Goal: Entertainment & Leisure: Consume media (video, audio)

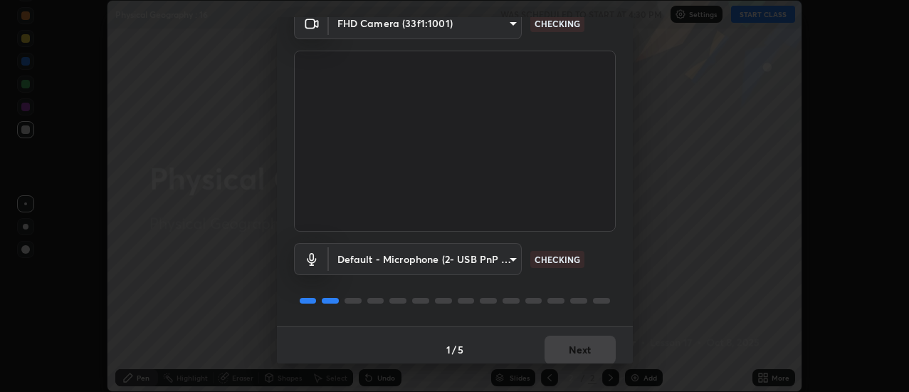
scroll to position [75, 0]
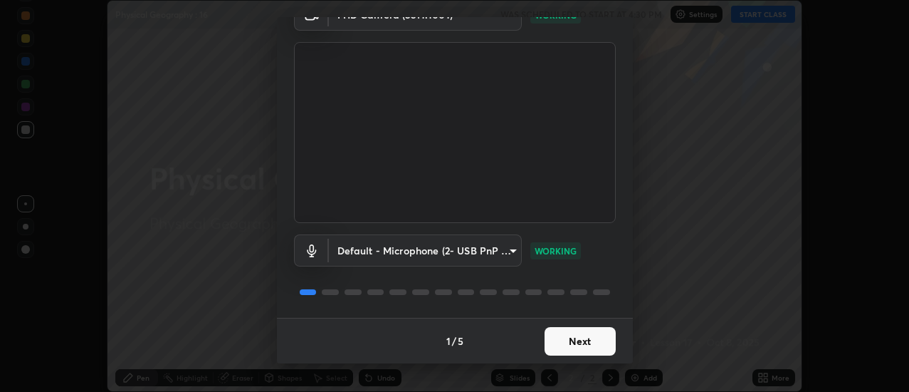
click at [588, 344] on button "Next" at bounding box center [580, 341] width 71 height 28
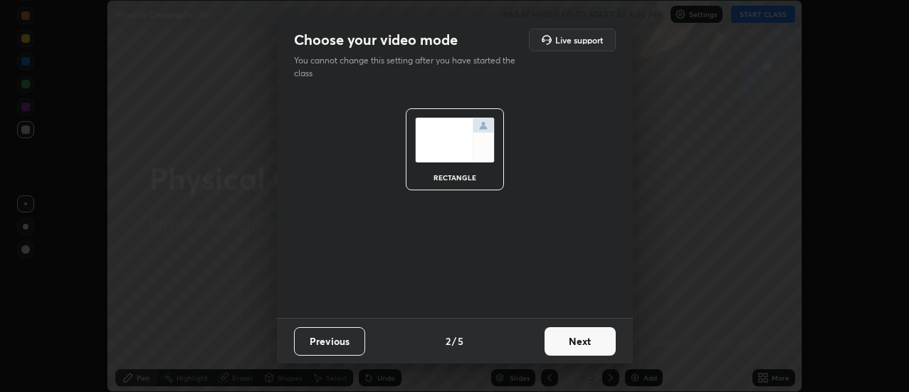
scroll to position [0, 0]
click at [588, 342] on button "Next" at bounding box center [580, 341] width 71 height 28
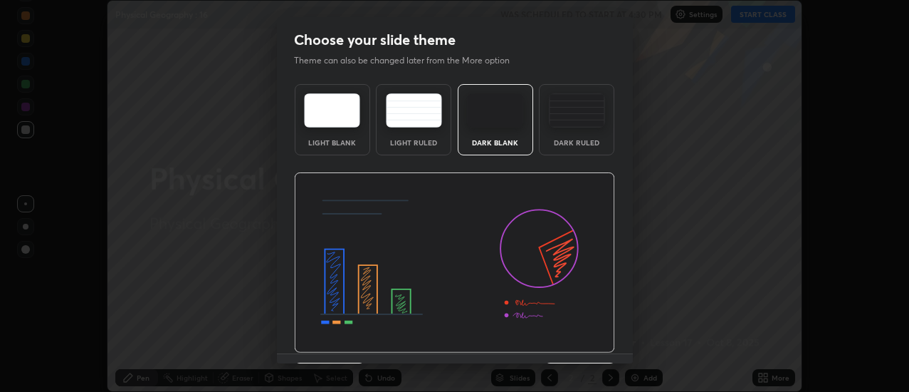
scroll to position [36, 0]
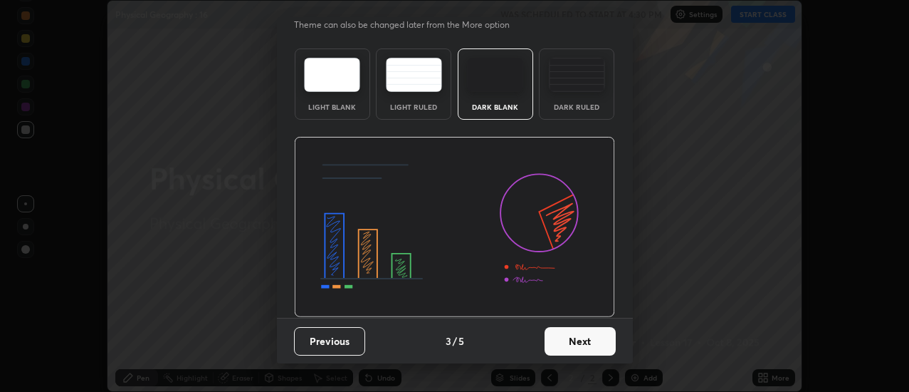
click at [594, 337] on button "Next" at bounding box center [580, 341] width 71 height 28
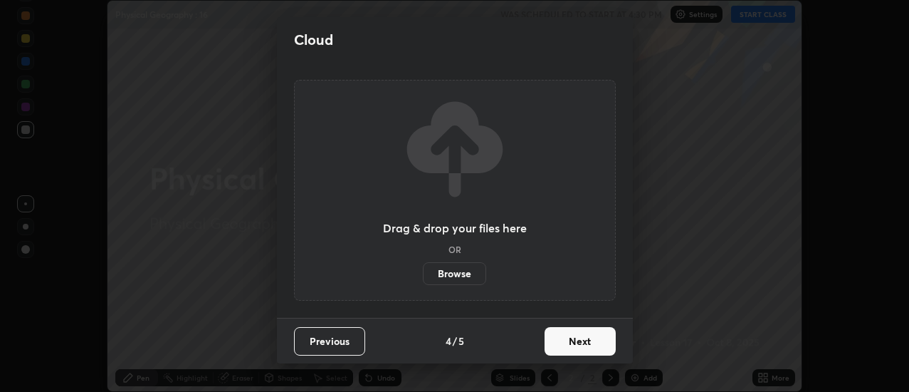
click at [595, 340] on button "Next" at bounding box center [580, 341] width 71 height 28
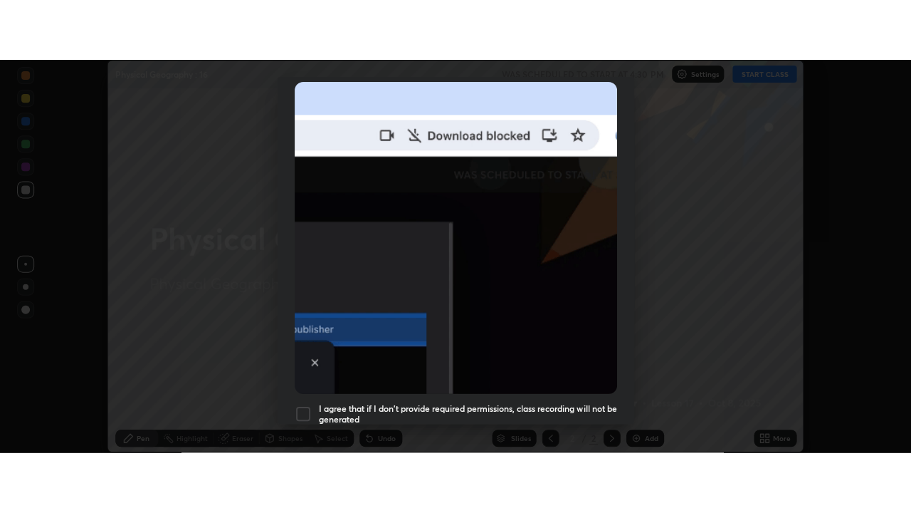
scroll to position [366, 0]
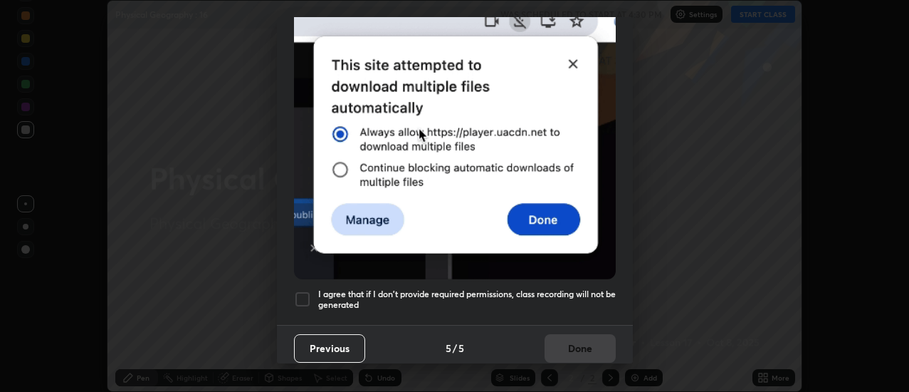
click at [305, 293] on div at bounding box center [302, 298] width 17 height 17
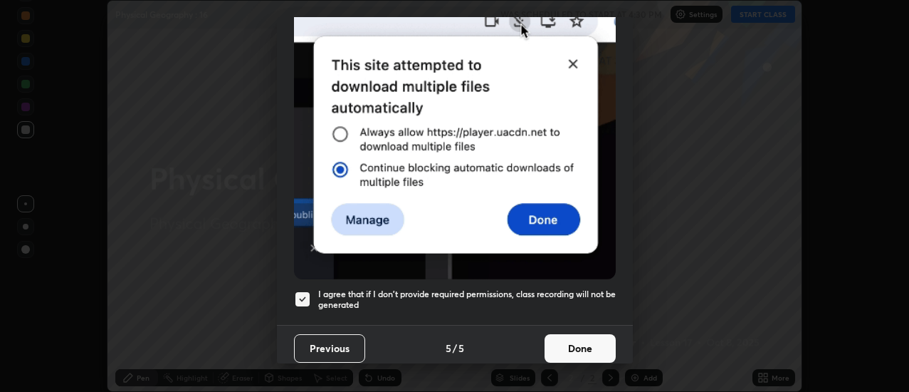
click at [564, 342] on button "Done" at bounding box center [580, 348] width 71 height 28
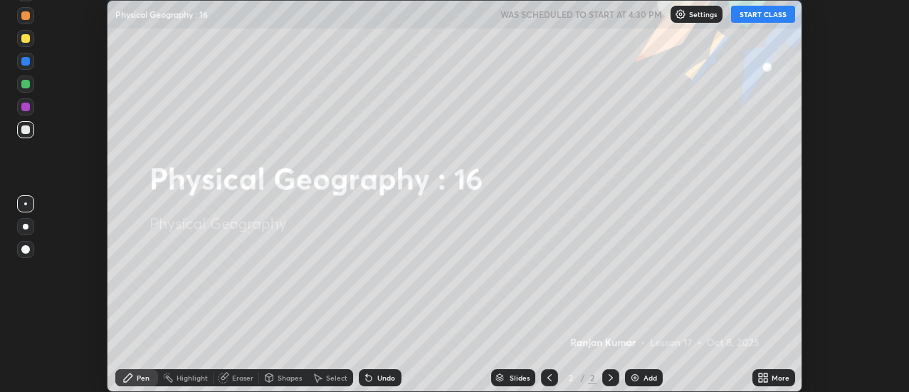
click at [760, 379] on icon at bounding box center [761, 380] width 4 height 4
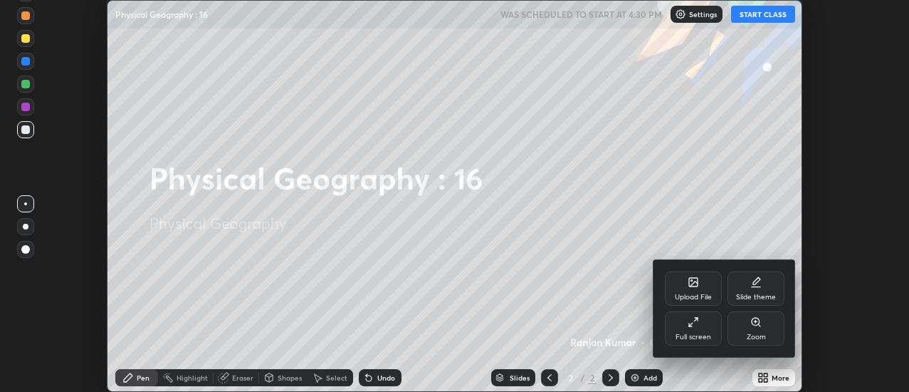
click at [700, 333] on div "Full screen" at bounding box center [694, 336] width 36 height 7
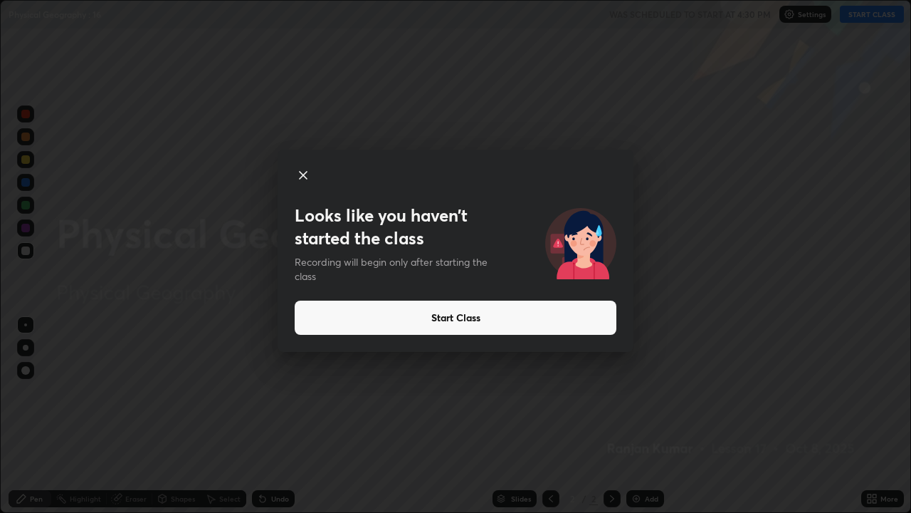
click at [480, 320] on button "Start Class" at bounding box center [456, 317] width 322 height 34
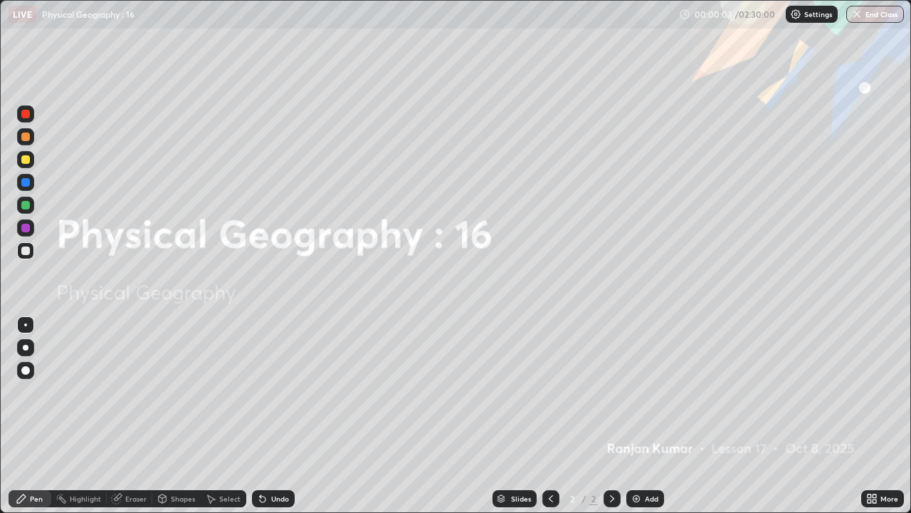
click at [645, 391] on div "Add" at bounding box center [652, 498] width 14 height 7
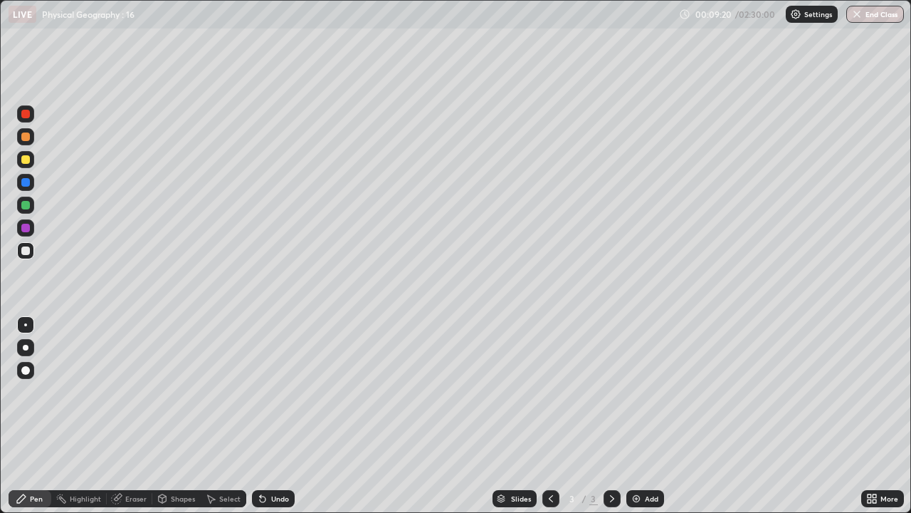
click at [655, 391] on div "Add" at bounding box center [652, 498] width 14 height 7
click at [645, 391] on div "Add" at bounding box center [652, 498] width 14 height 7
click at [869, 391] on icon at bounding box center [870, 501] width 4 height 4
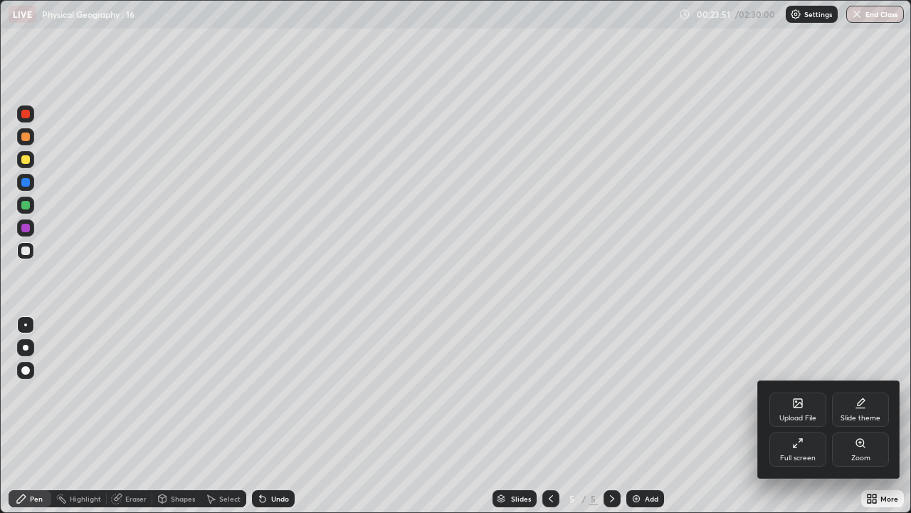
click at [786, 391] on div "Full screen" at bounding box center [798, 449] width 57 height 34
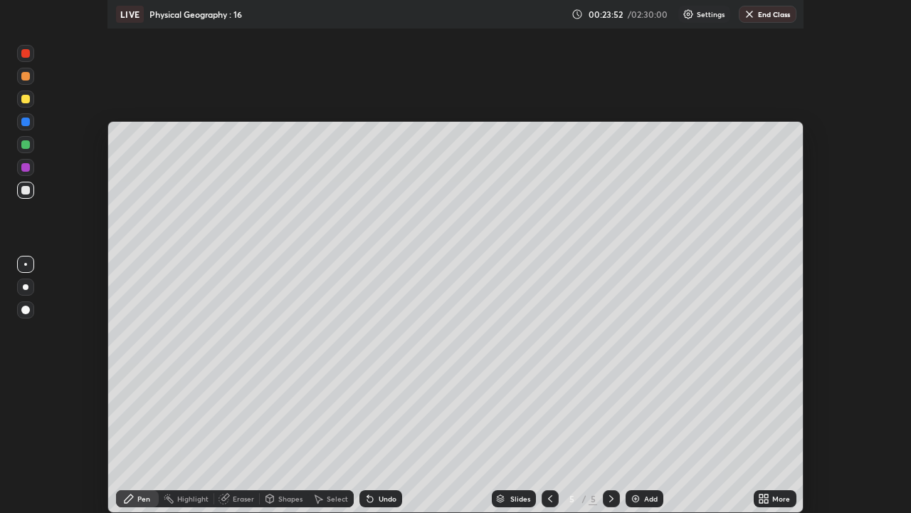
scroll to position [70794, 70276]
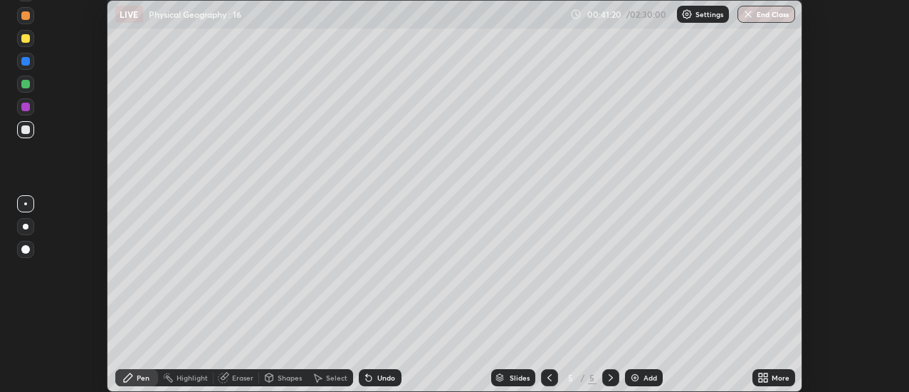
click at [649, 377] on div "Add" at bounding box center [651, 377] width 14 height 7
click at [760, 374] on icon at bounding box center [761, 375] width 4 height 4
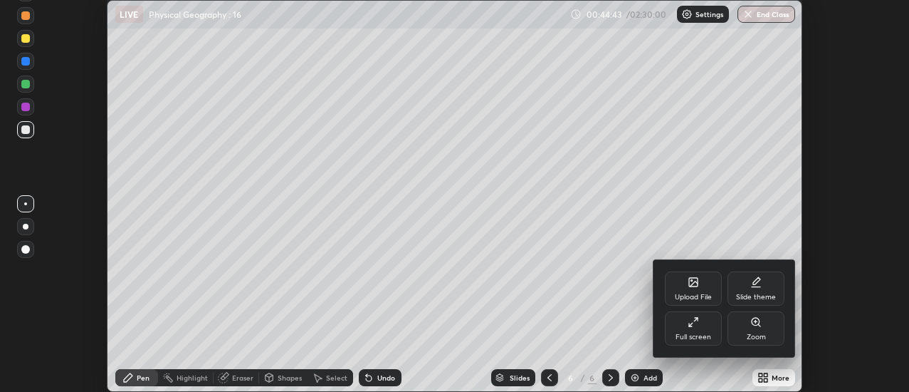
click at [701, 327] on div "Full screen" at bounding box center [693, 328] width 57 height 34
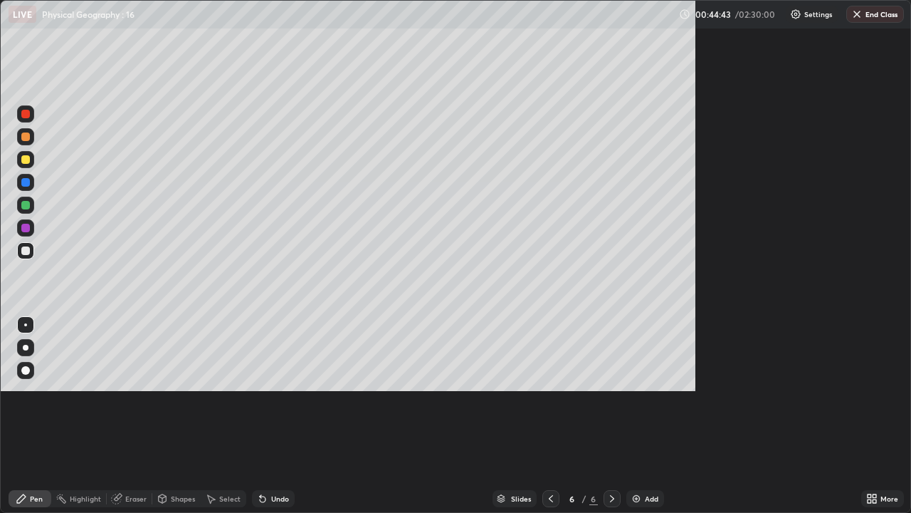
scroll to position [513, 911]
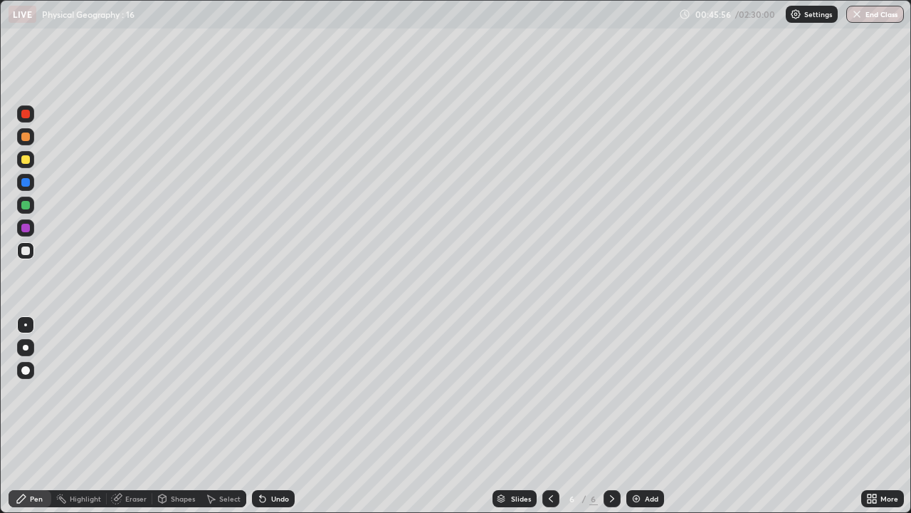
click at [647, 391] on div "Add" at bounding box center [652, 498] width 14 height 7
click at [646, 391] on div "Add" at bounding box center [652, 498] width 14 height 7
